Goal: Transaction & Acquisition: Purchase product/service

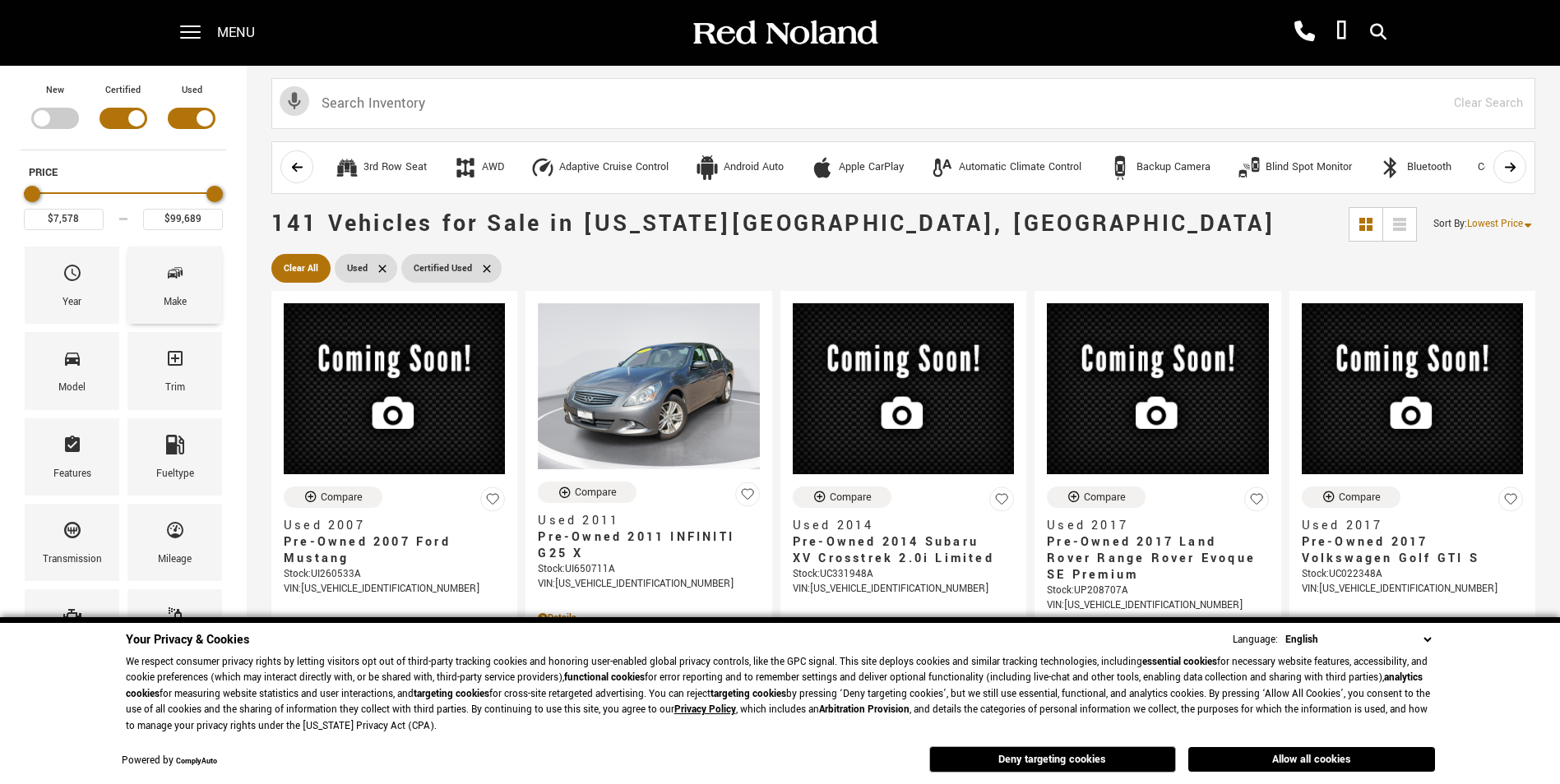
click at [176, 277] on icon "Make" at bounding box center [172, 274] width 10 height 8
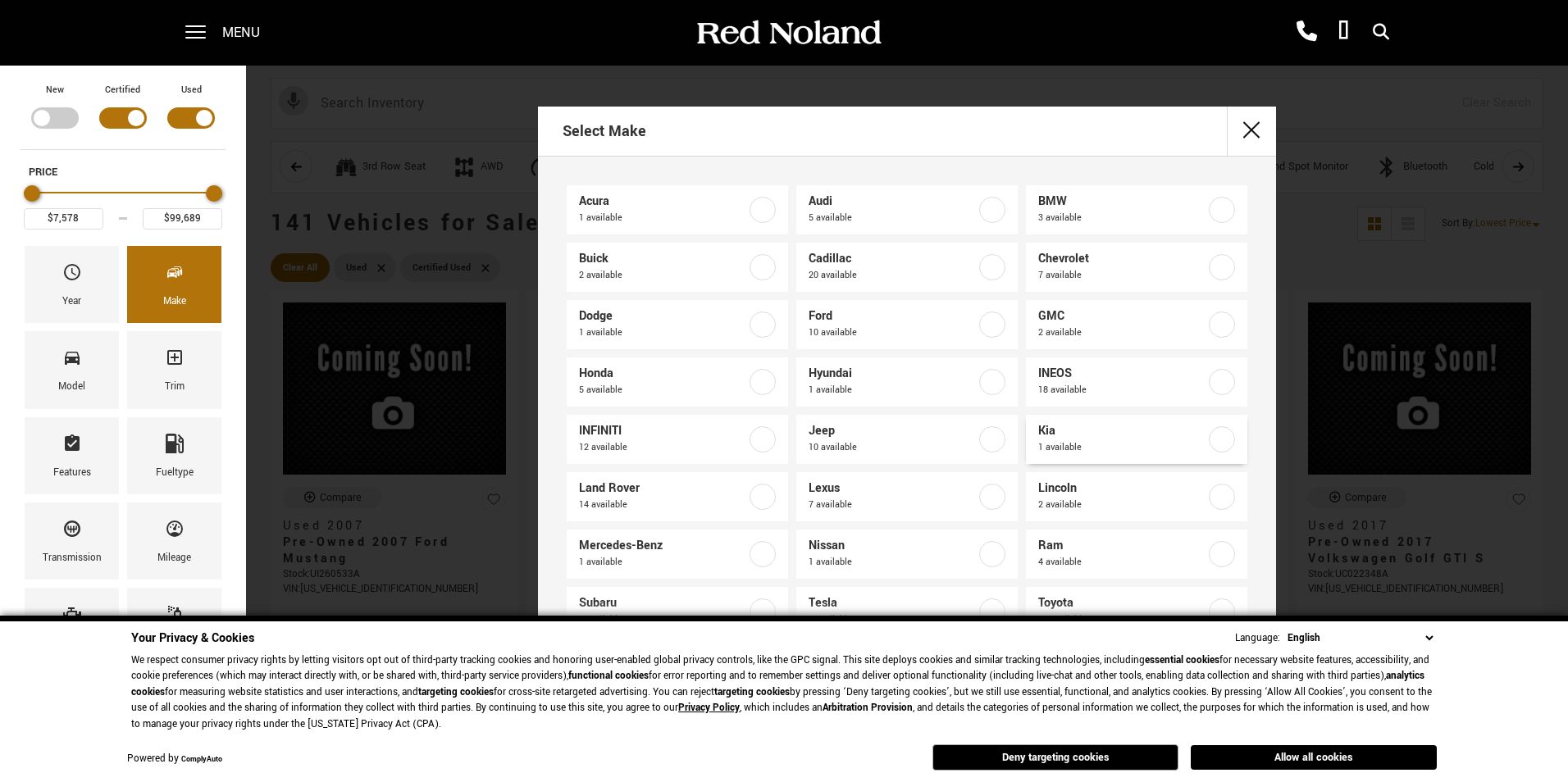
scroll to position [95, 0]
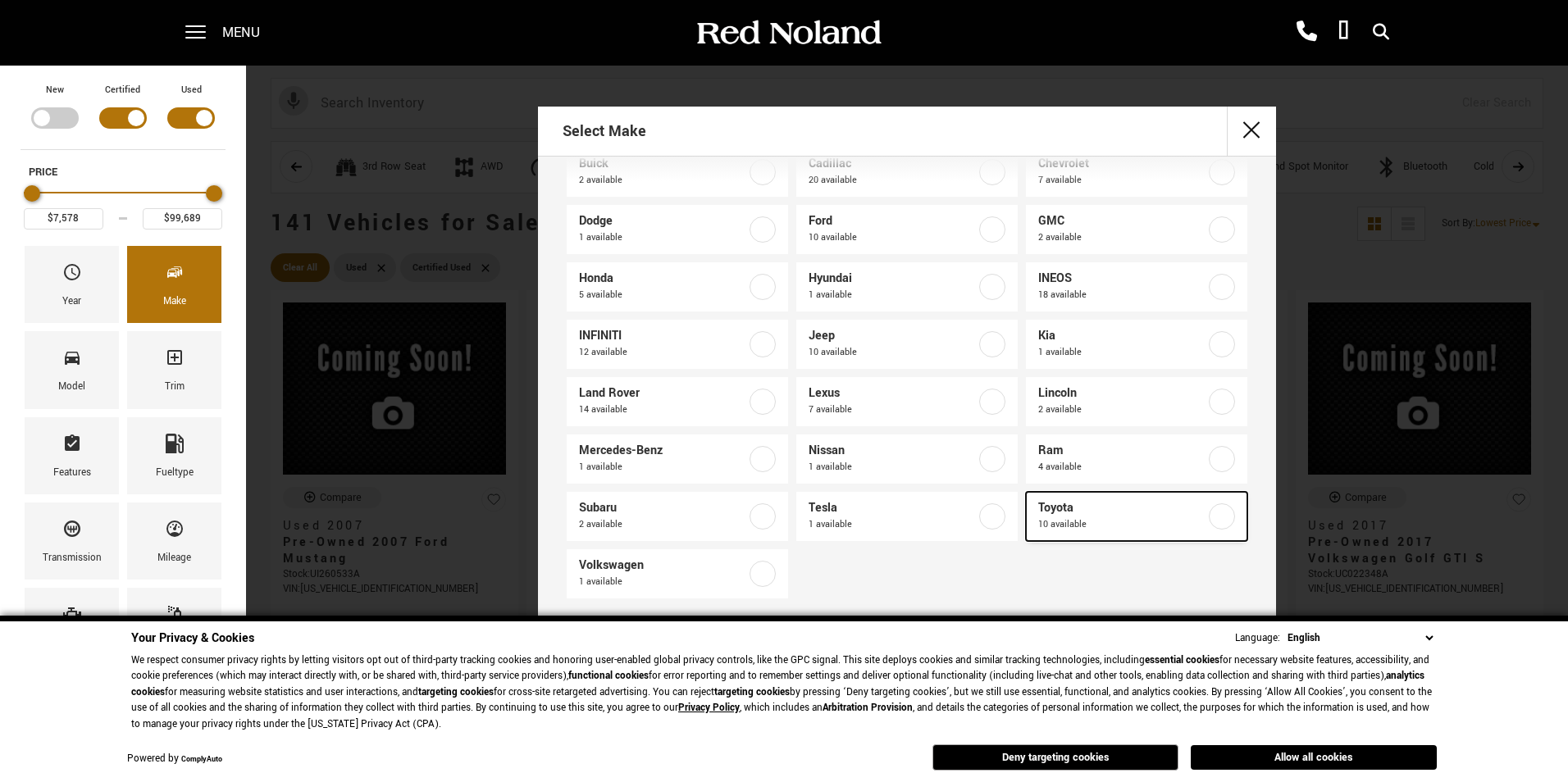
click at [1210, 514] on label at bounding box center [1222, 516] width 26 height 26
type input "$27,189"
type input "$79,983"
checkbox input "true"
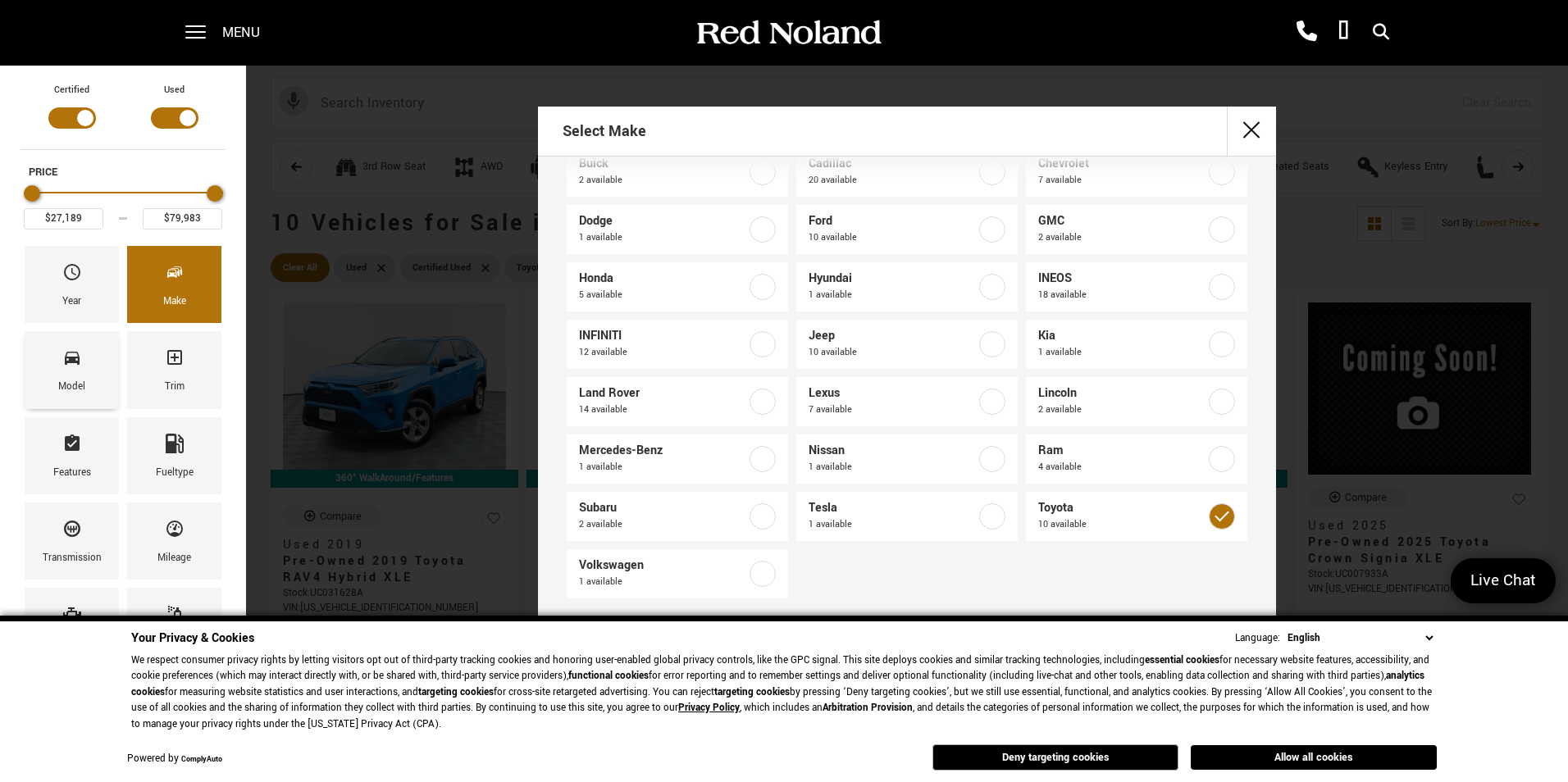
click at [83, 375] on div "Model" at bounding box center [71, 369] width 94 height 77
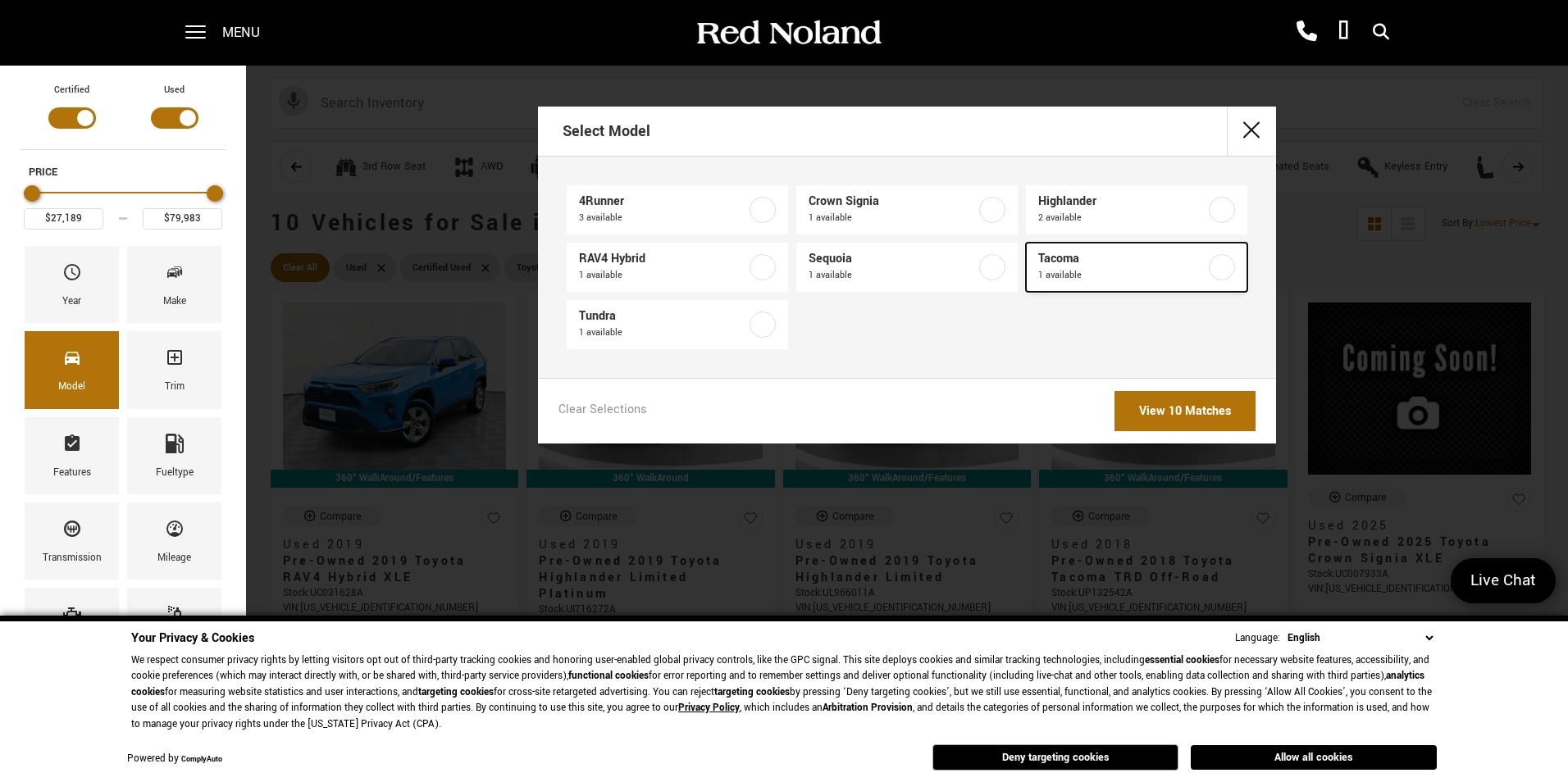
click at [1221, 265] on label at bounding box center [1222, 268] width 26 height 26
type input "$35,688"
checkbox input "true"
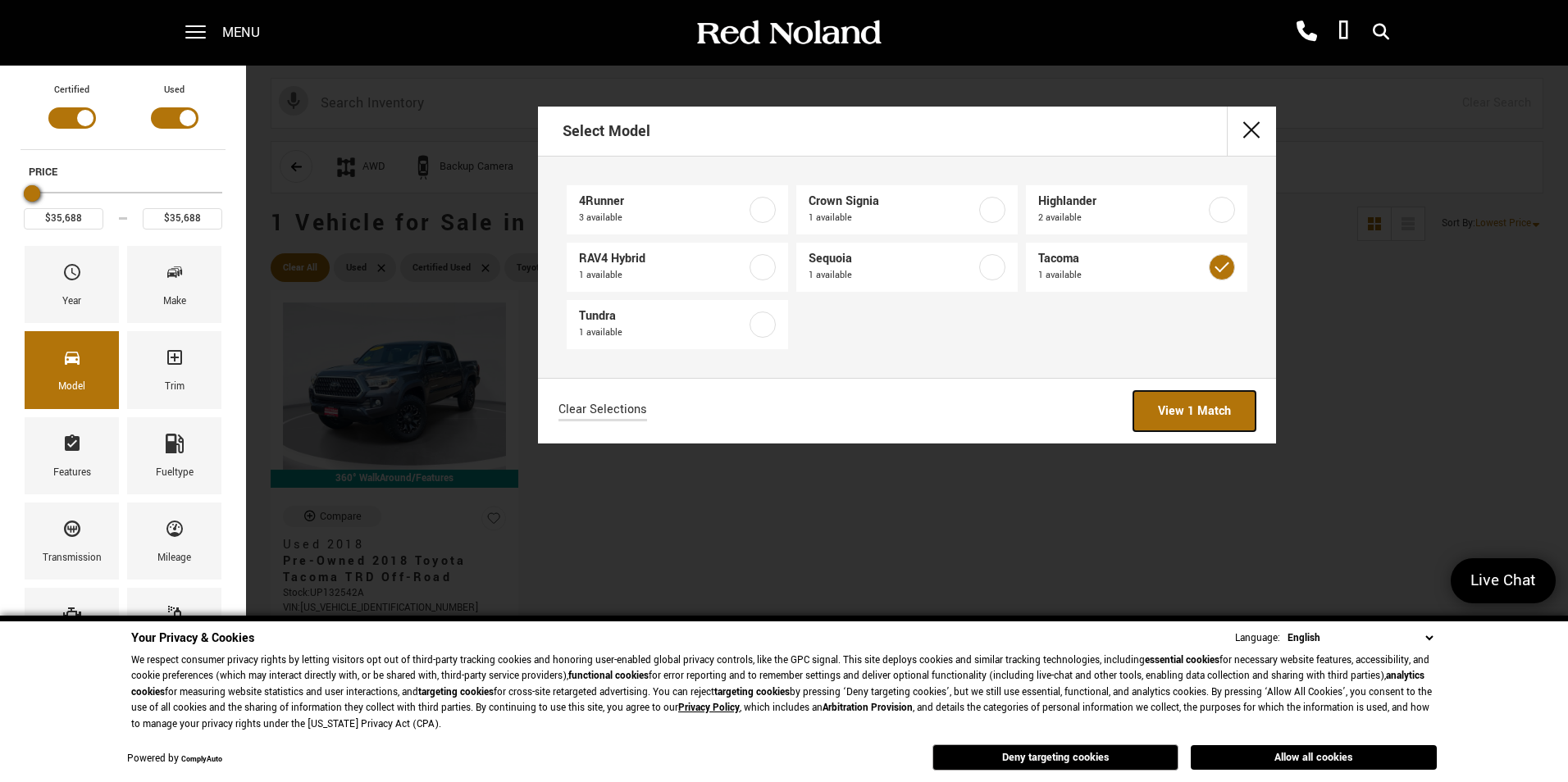
click at [1199, 406] on link "View 1 Match" at bounding box center [1194, 411] width 122 height 40
